Goal: Find specific page/section: Find specific page/section

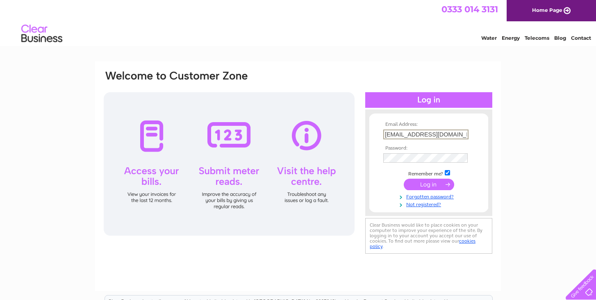
type input "[EMAIL_ADDRESS][DOMAIN_NAME]"
click at [418, 184] on input "submit" at bounding box center [428, 183] width 50 height 11
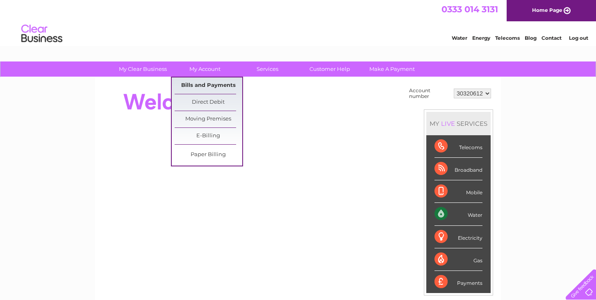
click at [210, 86] on link "Bills and Payments" at bounding box center [208, 85] width 68 height 16
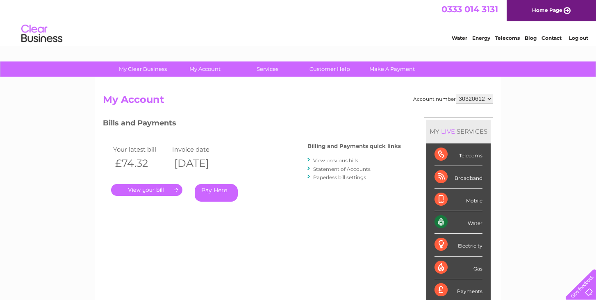
click at [340, 161] on link "View previous bills" at bounding box center [335, 160] width 45 height 6
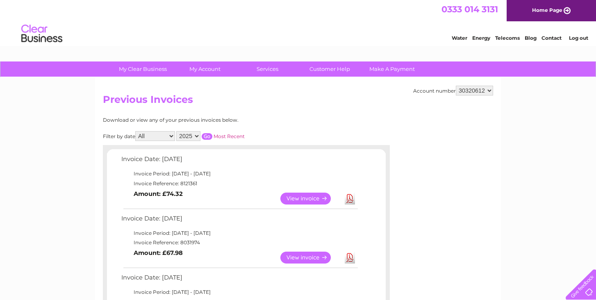
click at [259, 97] on h2 "Previous Invoices" at bounding box center [298, 102] width 390 height 16
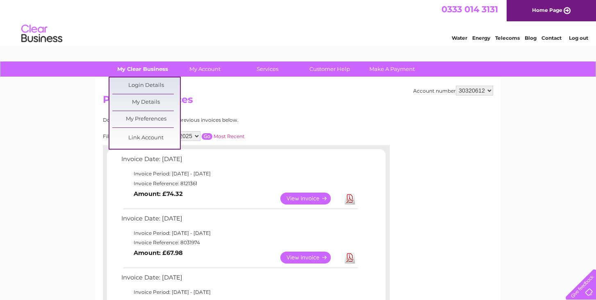
click at [141, 68] on link "My Clear Business" at bounding box center [143, 68] width 68 height 15
